Goal: Navigation & Orientation: Find specific page/section

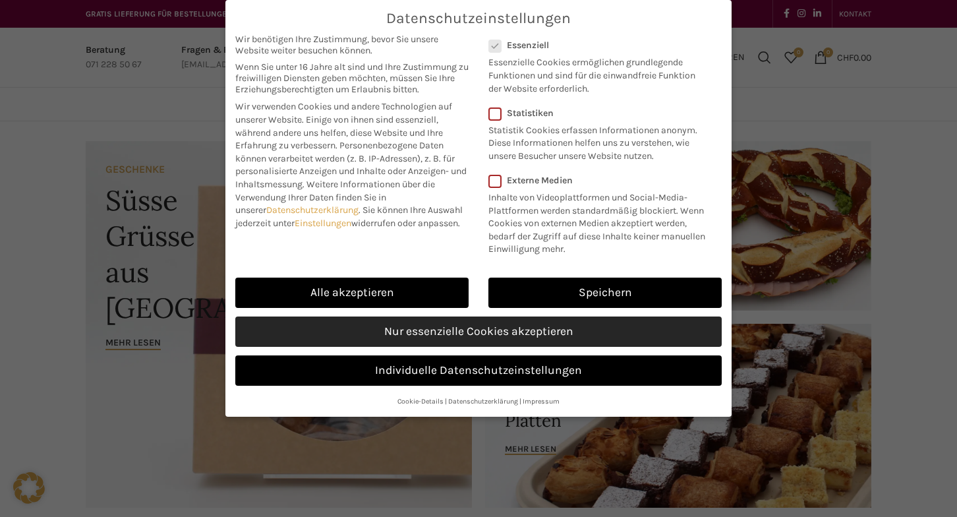
click at [334, 326] on link "Nur essenzielle Cookies akzeptieren" at bounding box center [478, 331] width 487 height 30
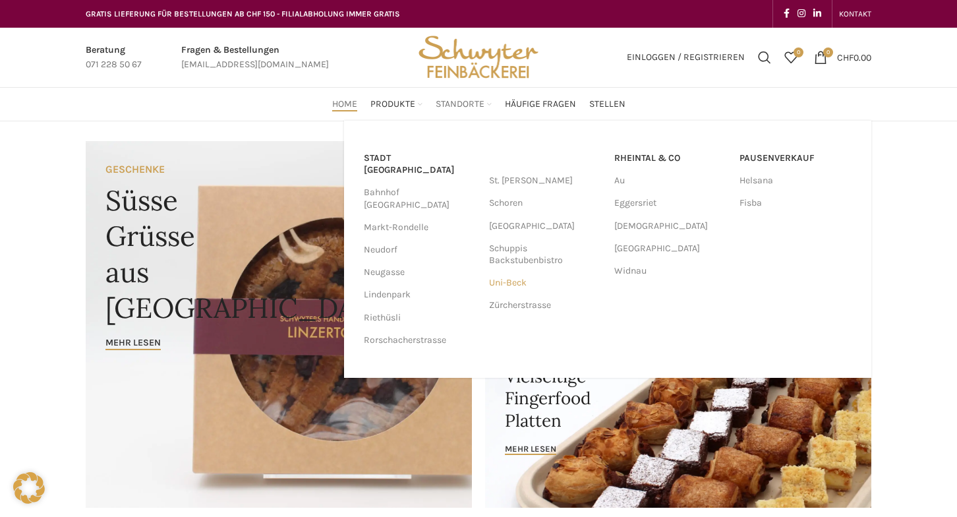
click at [512, 280] on link "Uni-Beck" at bounding box center [545, 283] width 112 height 22
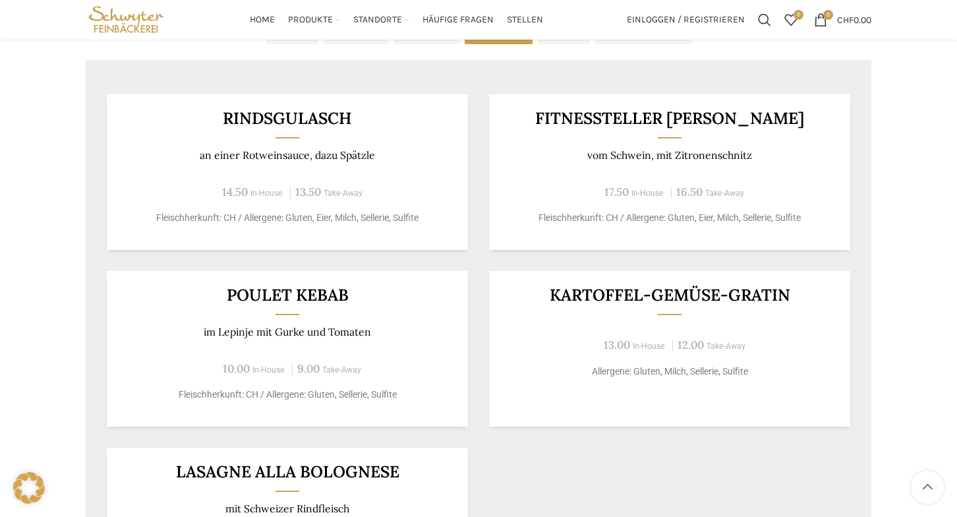
scroll to position [744, 0]
